Goal: Information Seeking & Learning: Find specific fact

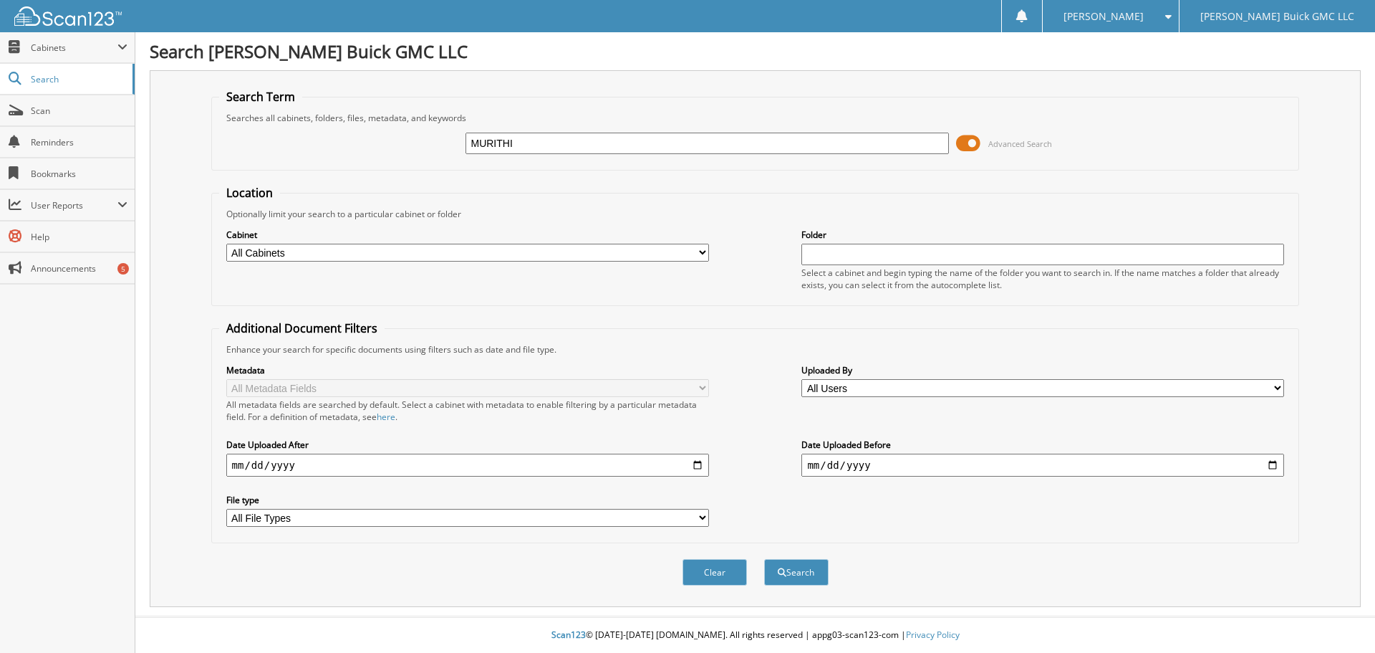
type input "MURITHI"
click at [764, 559] on button "Search" at bounding box center [796, 572] width 64 height 27
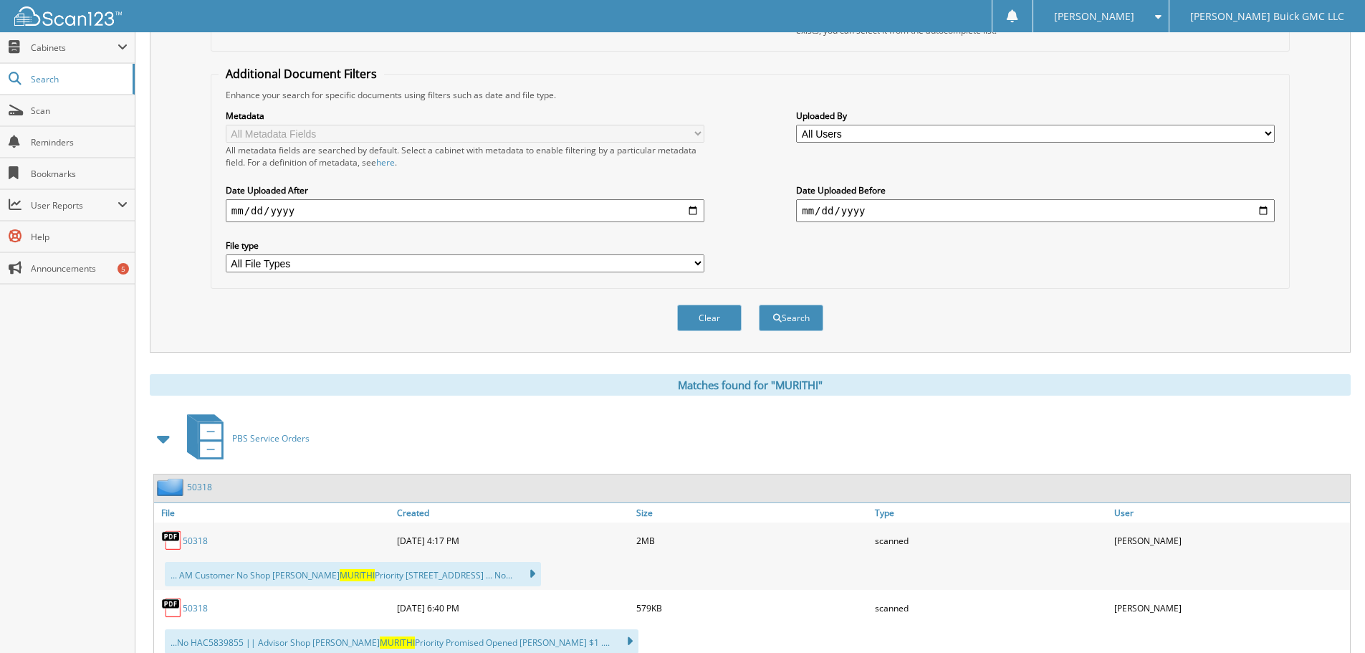
scroll to position [303, 0]
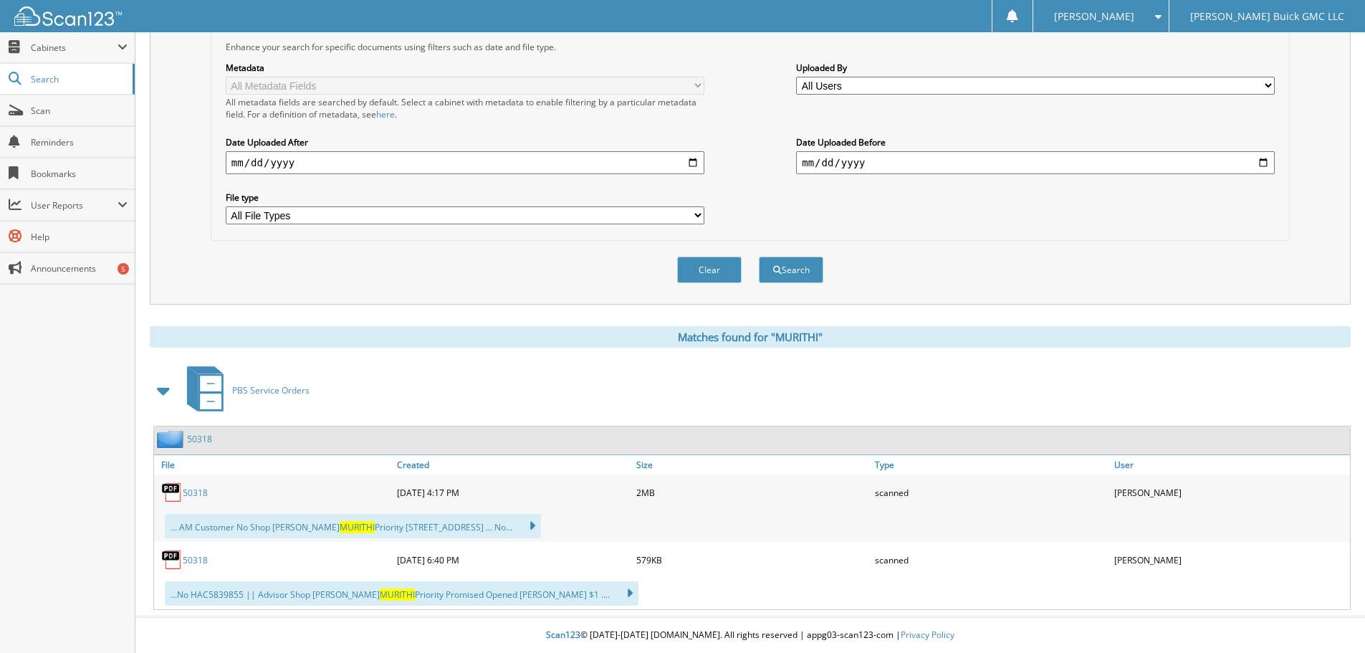
click at [195, 496] on link "50318" at bounding box center [195, 492] width 25 height 12
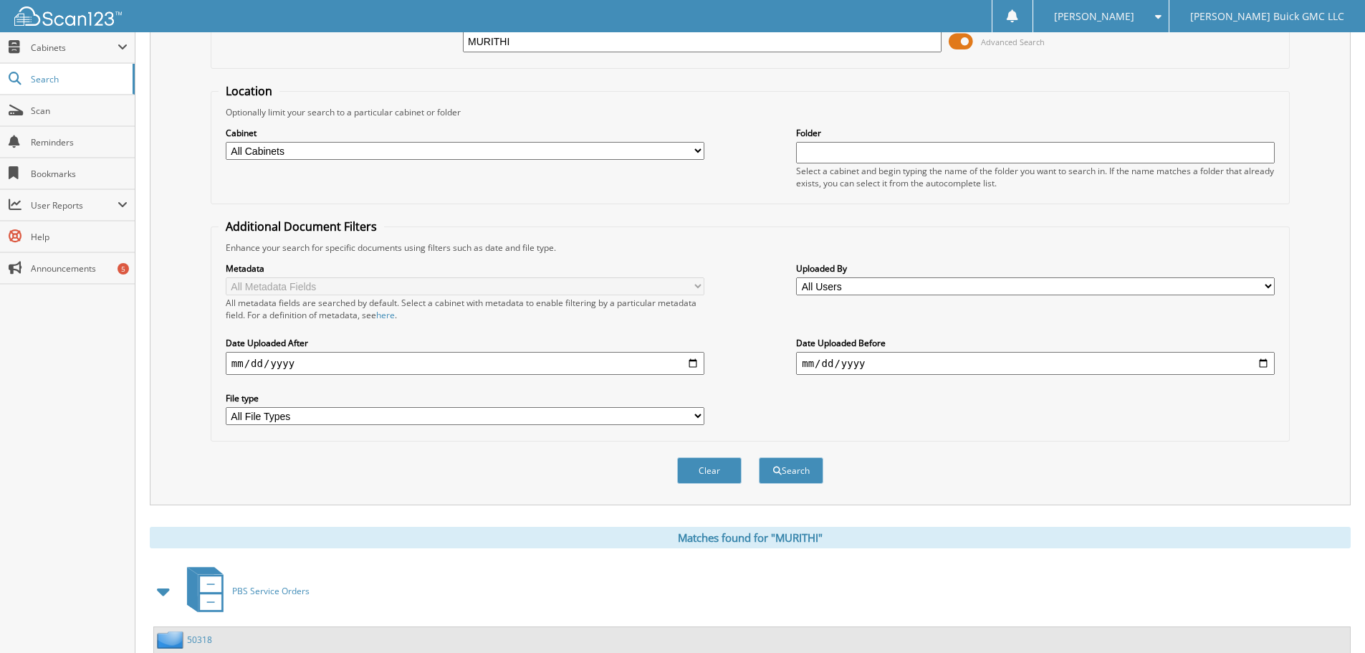
scroll to position [0, 0]
